Goal: Complete application form

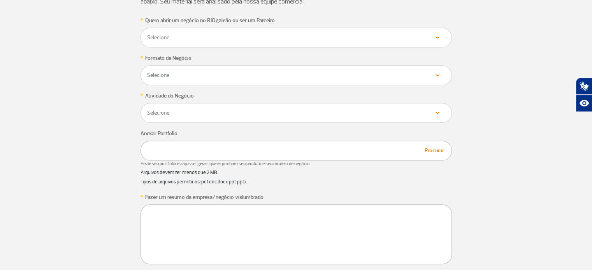
scroll to position [389, 0]
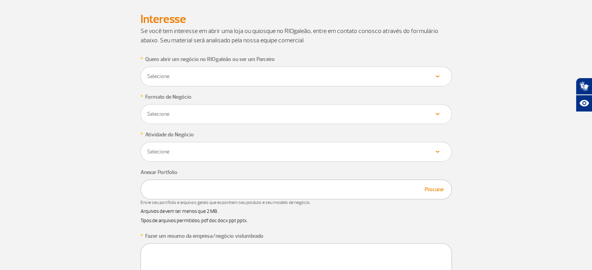
click at [258, 70] on div "Selecione Loja Quiosque Fornecedor" at bounding box center [295, 77] width 311 height 20
click at [437, 77] on select "Selecione Loja Quiosque Fornecedor" at bounding box center [296, 76] width 299 height 7
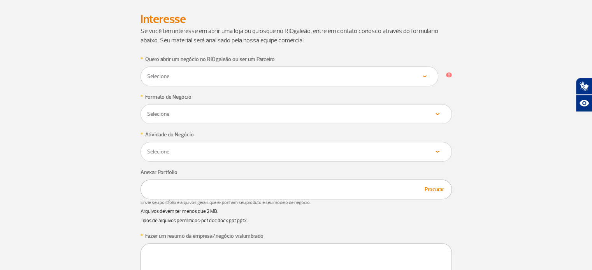
click at [423, 75] on select "Selecione Loja Quiosque Fornecedor" at bounding box center [290, 76] width 286 height 7
select select "Fornecedor"
click at [147, 73] on select "Selecione Loja Quiosque Fornecedor" at bounding box center [290, 76] width 286 height 7
click at [172, 115] on select "Selecione Próprio Franquia" at bounding box center [296, 114] width 299 height 7
select select "Próprio"
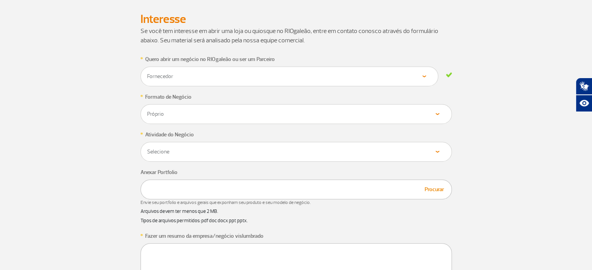
click at [147, 111] on select "Selecione Próprio Franquia" at bounding box center [296, 114] width 299 height 7
click at [198, 154] on select "Selecione Alimentos & Bebidas Joalheria, Bijouterias, Relógios Moda e Acessório…" at bounding box center [296, 151] width 299 height 7
